Goal: Task Accomplishment & Management: Complete application form

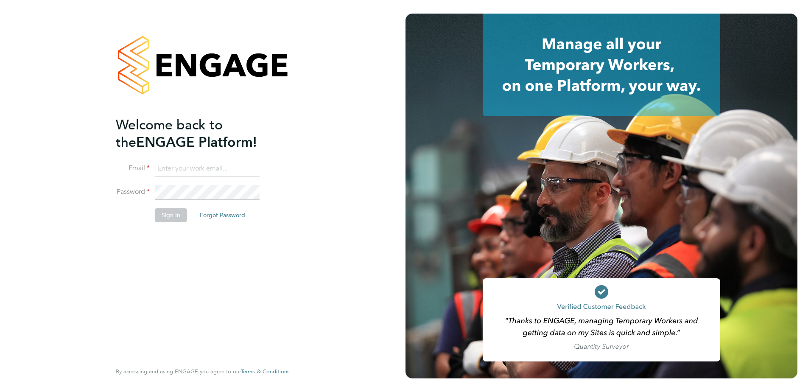
type input "[EMAIL_ADDRESS][DOMAIN_NAME]"
click at [162, 216] on button "Sign In" at bounding box center [171, 215] width 32 height 14
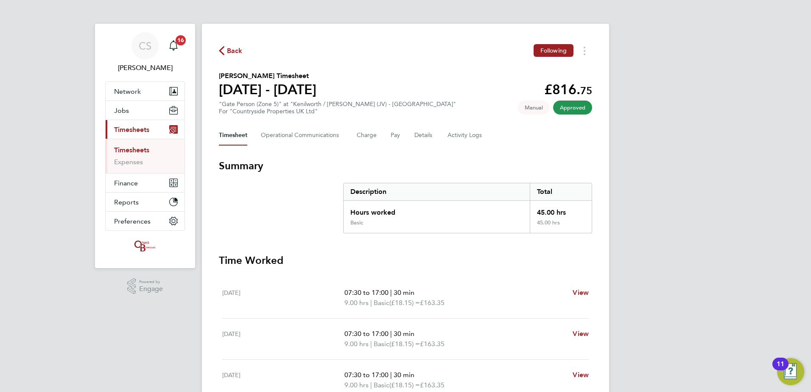
click at [239, 51] on span "Back" at bounding box center [235, 51] width 16 height 10
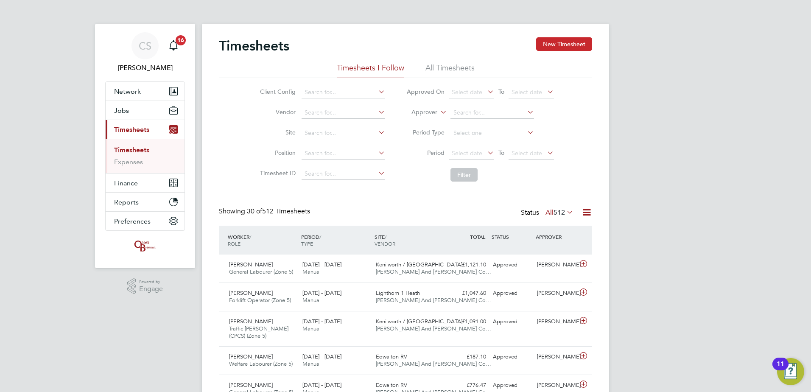
click at [558, 50] on button "New Timesheet" at bounding box center [564, 44] width 56 height 14
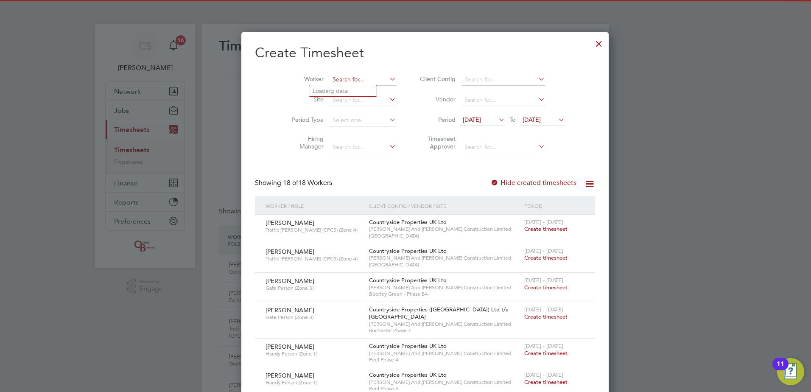
click at [336, 83] on input at bounding box center [363, 80] width 67 height 12
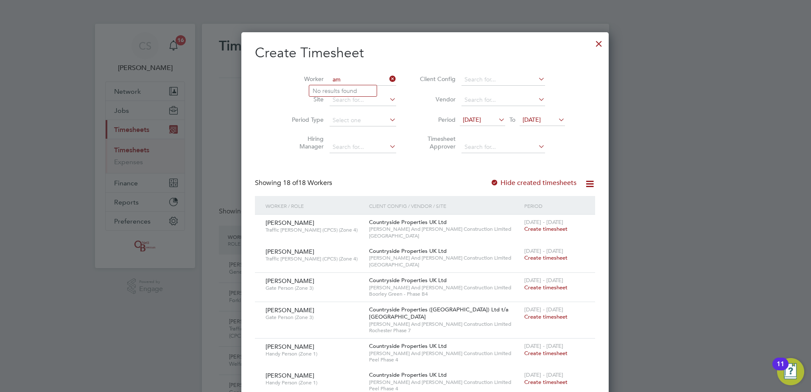
type input "a"
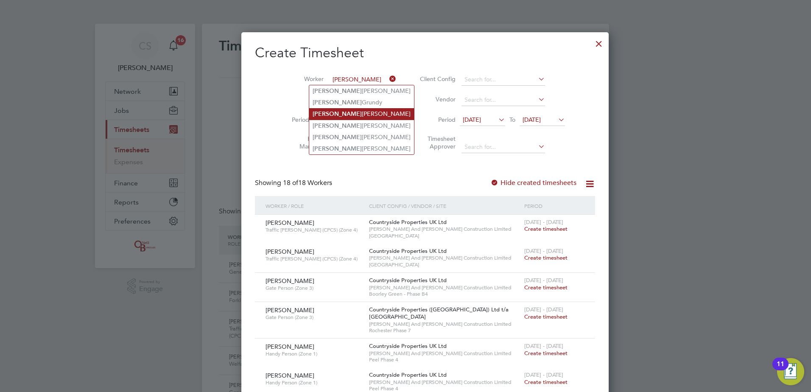
click at [330, 111] on b "[PERSON_NAME]" at bounding box center [337, 113] width 49 height 7
type input "[PERSON_NAME]"
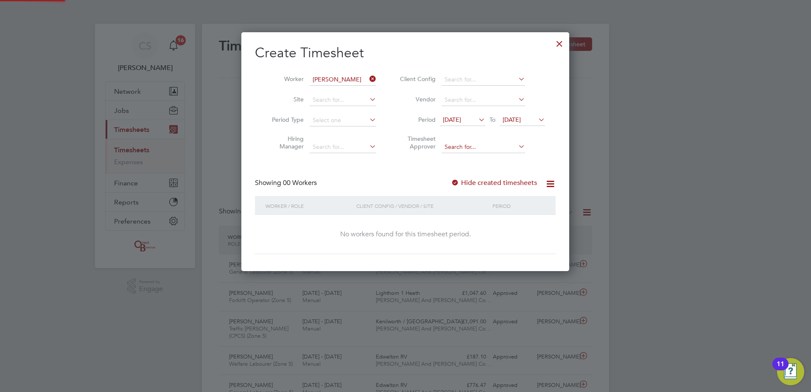
scroll to position [239, 328]
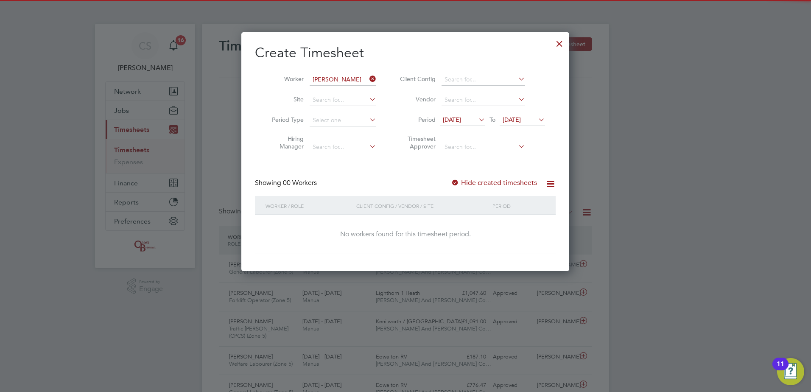
click at [500, 185] on label "Hide created timesheets" at bounding box center [494, 183] width 86 height 8
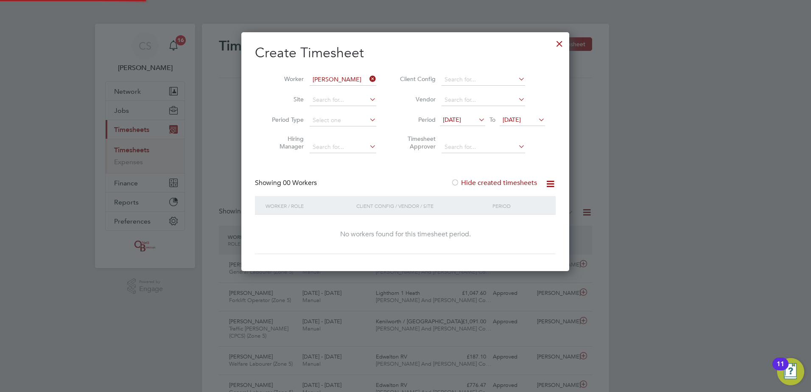
click at [500, 185] on label "Hide created timesheets" at bounding box center [494, 183] width 86 height 8
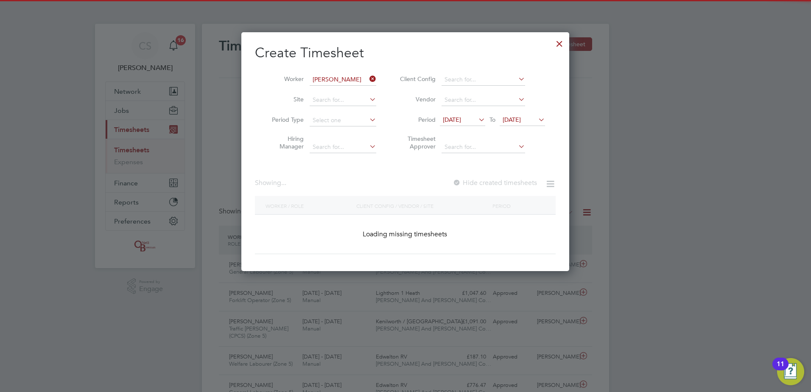
scroll to position [258, 328]
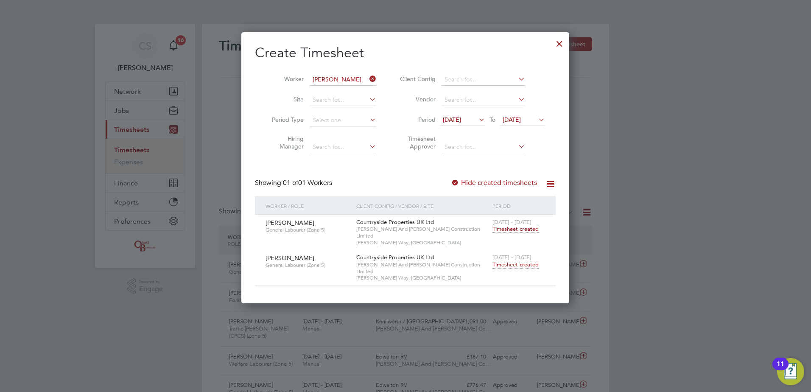
click at [520, 261] on span "Timesheet created" at bounding box center [516, 265] width 46 height 8
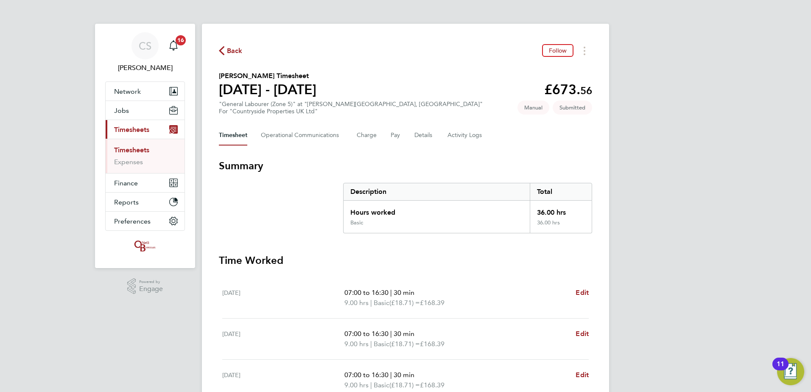
click at [236, 56] on div "Back Follow" at bounding box center [405, 50] width 373 height 13
click at [240, 51] on span "Back" at bounding box center [235, 51] width 16 height 10
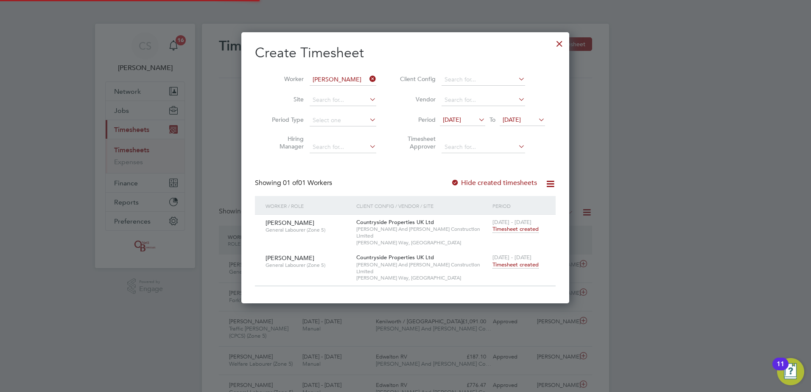
scroll to position [22, 74]
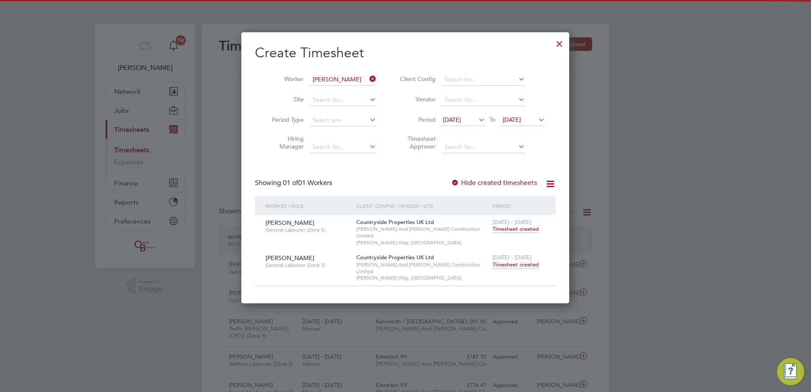
drag, startPoint x: 560, startPoint y: 47, endPoint x: 693, endPoint y: 50, distance: 132.8
click at [560, 47] on div at bounding box center [559, 41] width 15 height 15
click at [693, 50] on div at bounding box center [405, 196] width 811 height 392
